Goal: Task Accomplishment & Management: Use online tool/utility

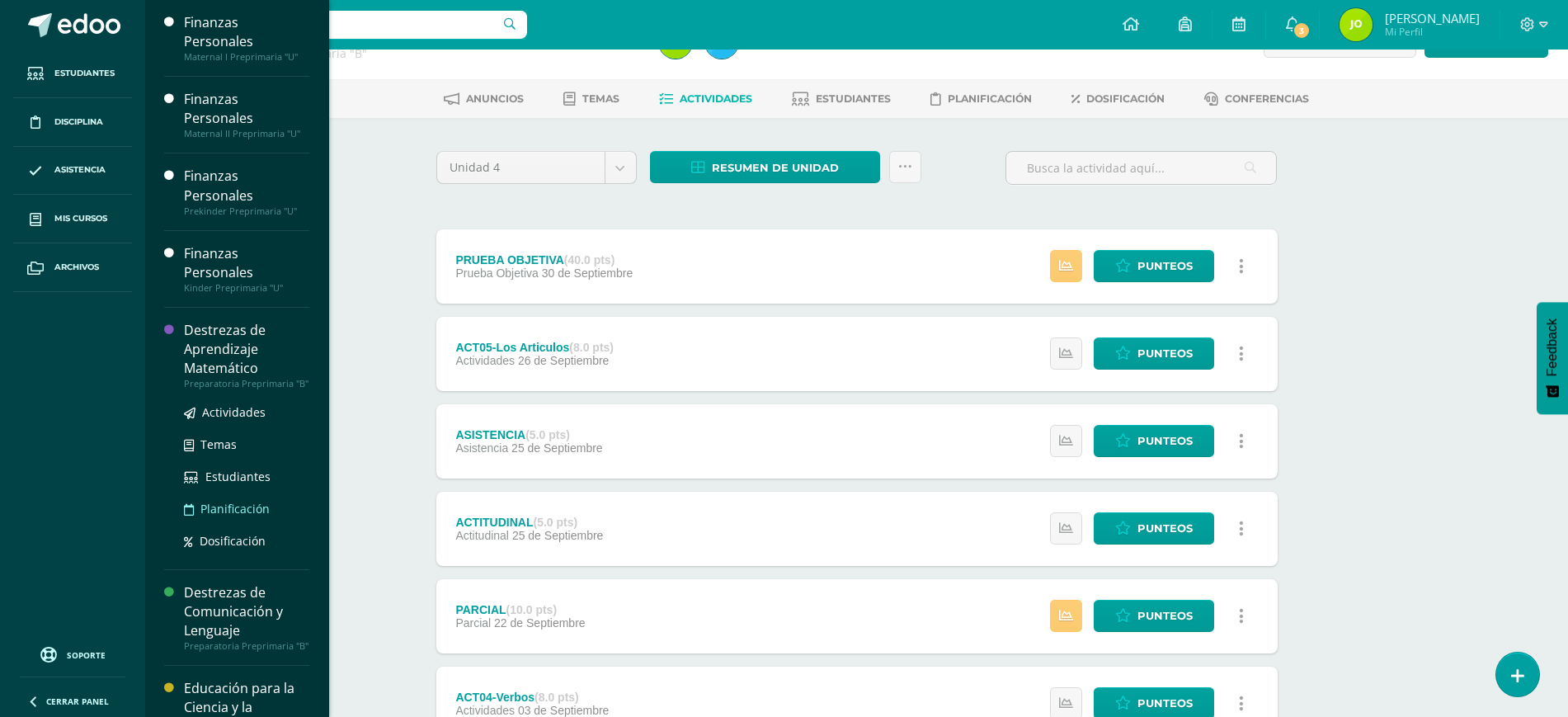
scroll to position [168, 0]
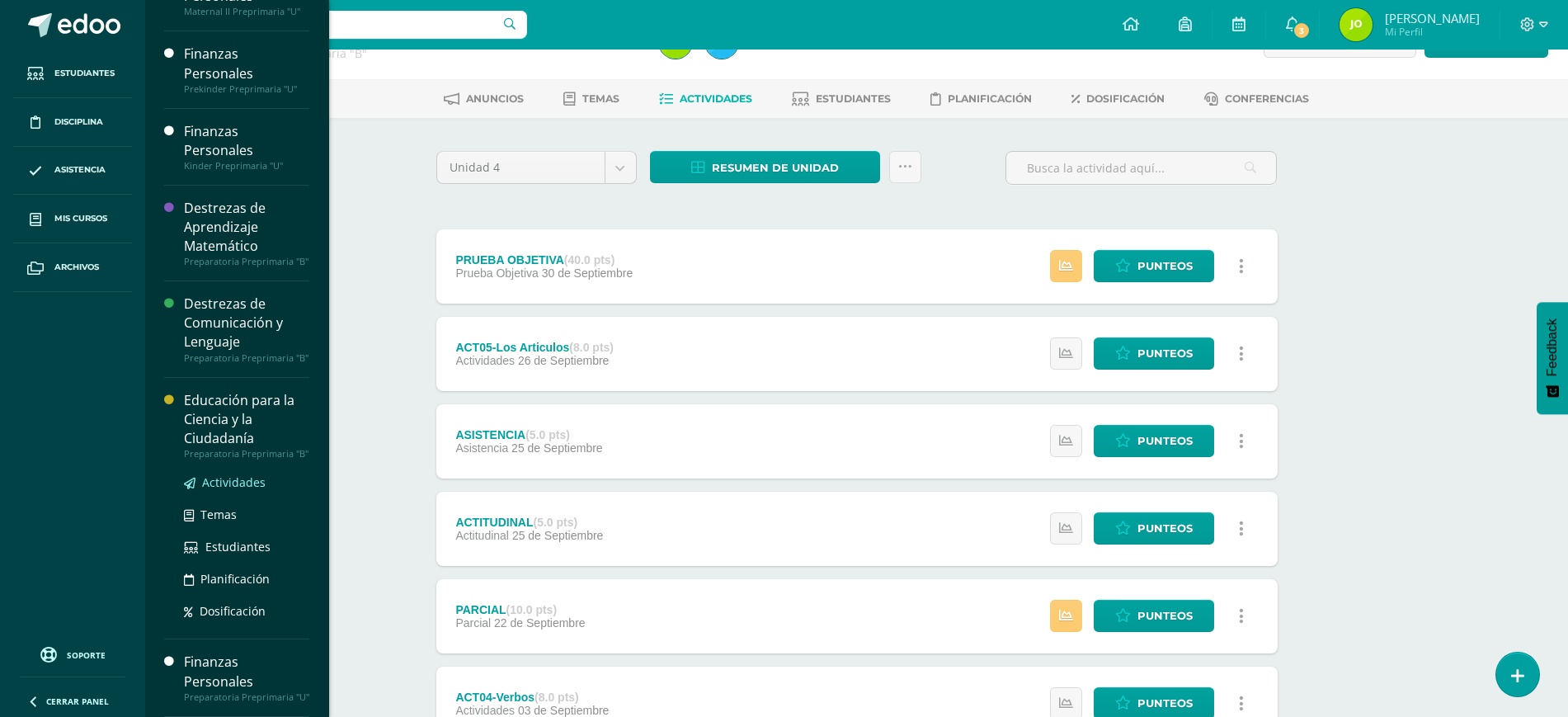
click at [229, 474] on span "Actividades" at bounding box center [234, 482] width 63 height 16
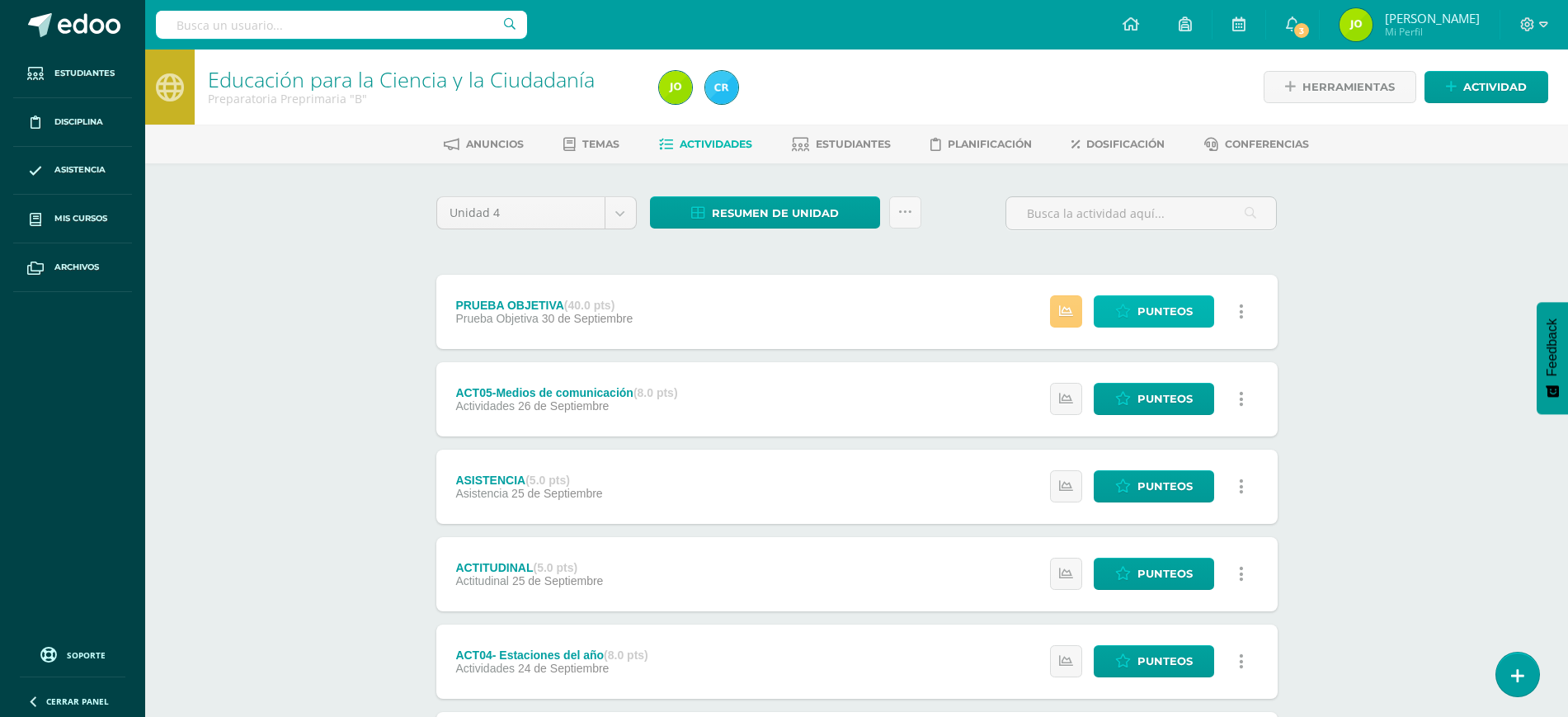
click at [1127, 313] on icon at bounding box center [1123, 312] width 16 height 14
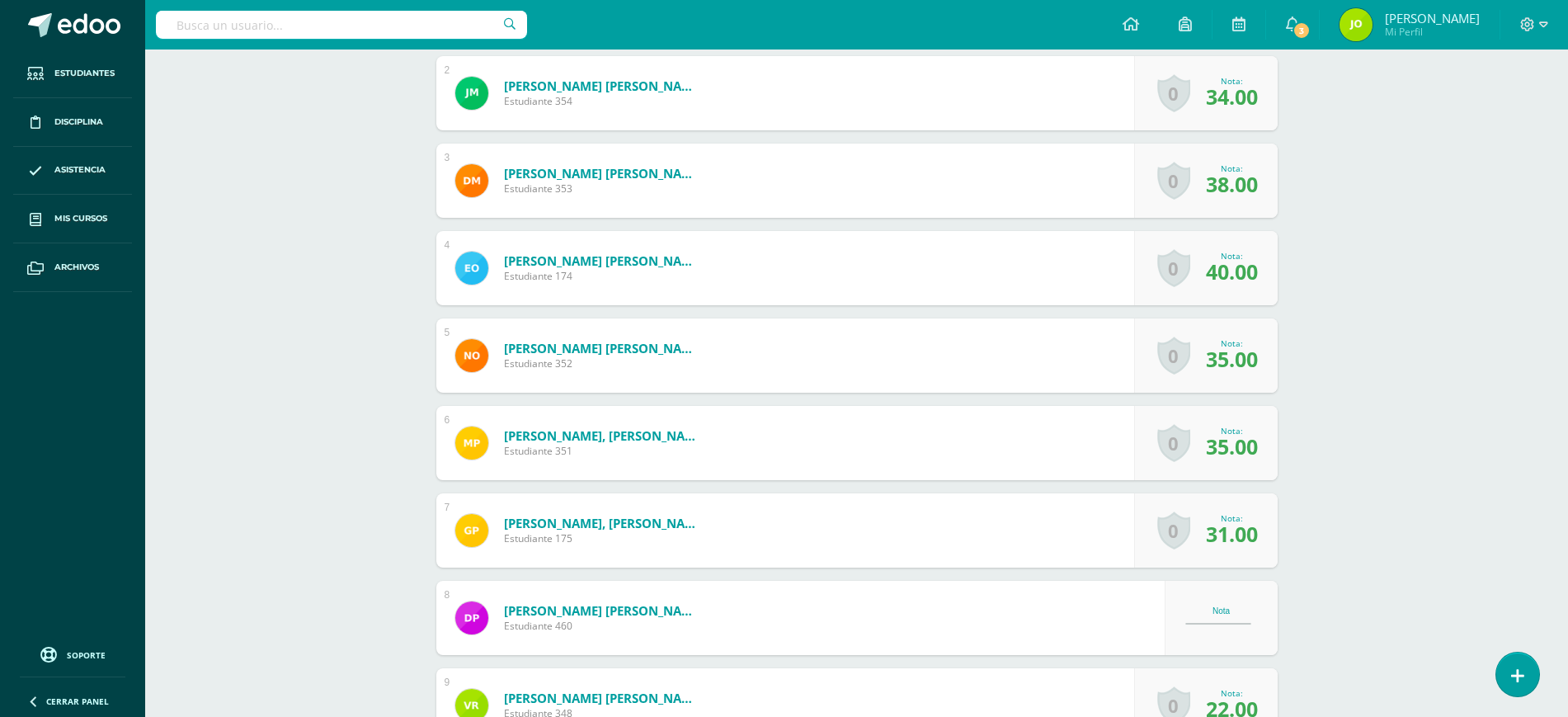
scroll to position [885, 0]
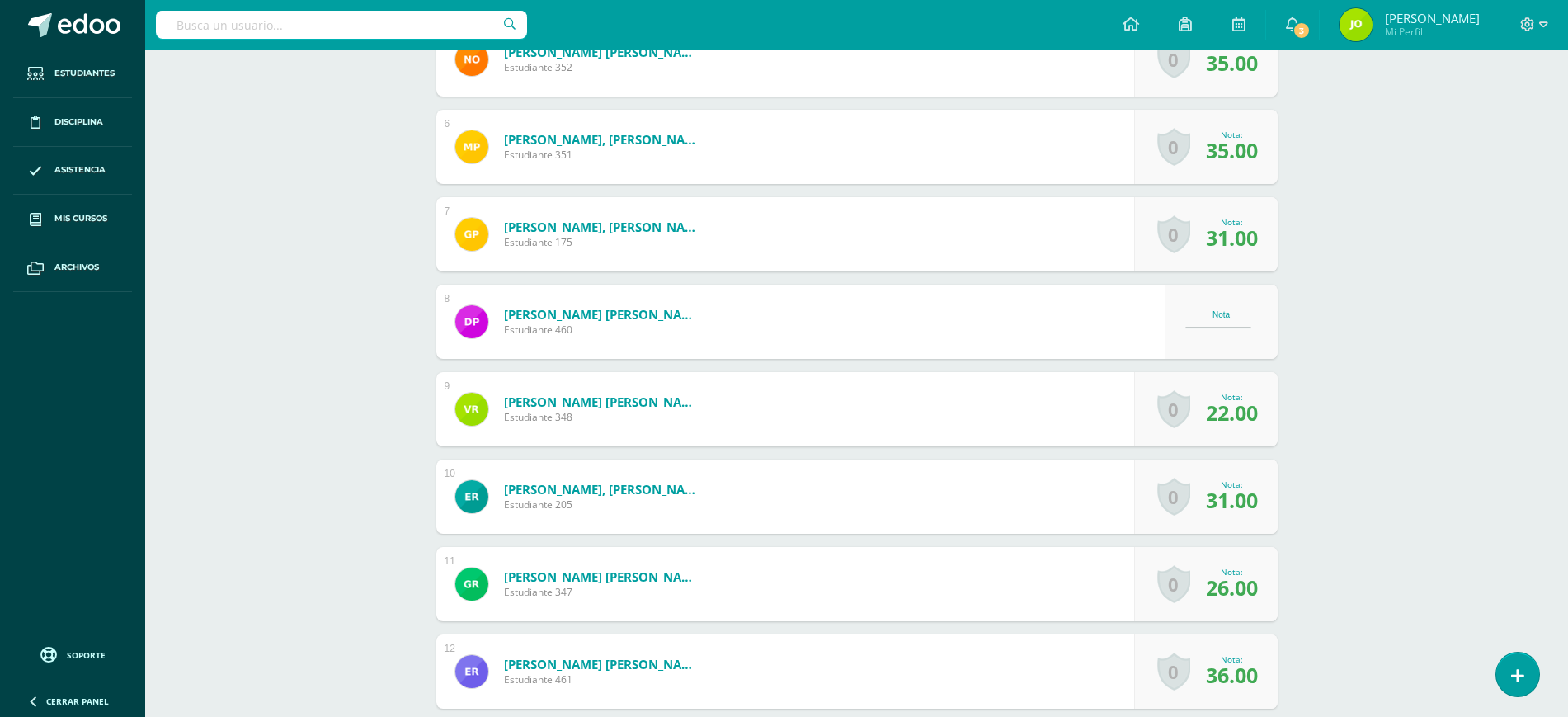
click at [1231, 316] on div "Nota" at bounding box center [1222, 314] width 73 height 9
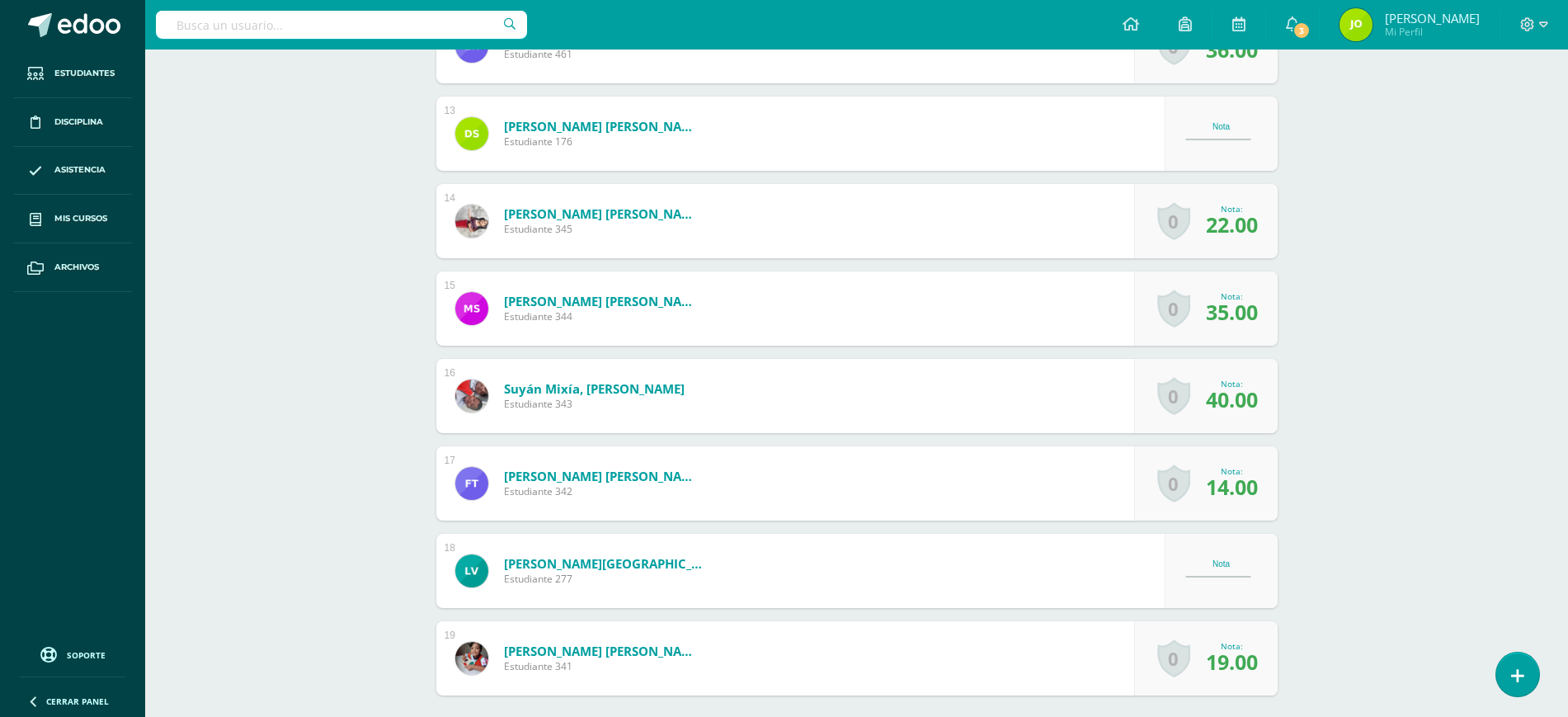
scroll to position [1678, 0]
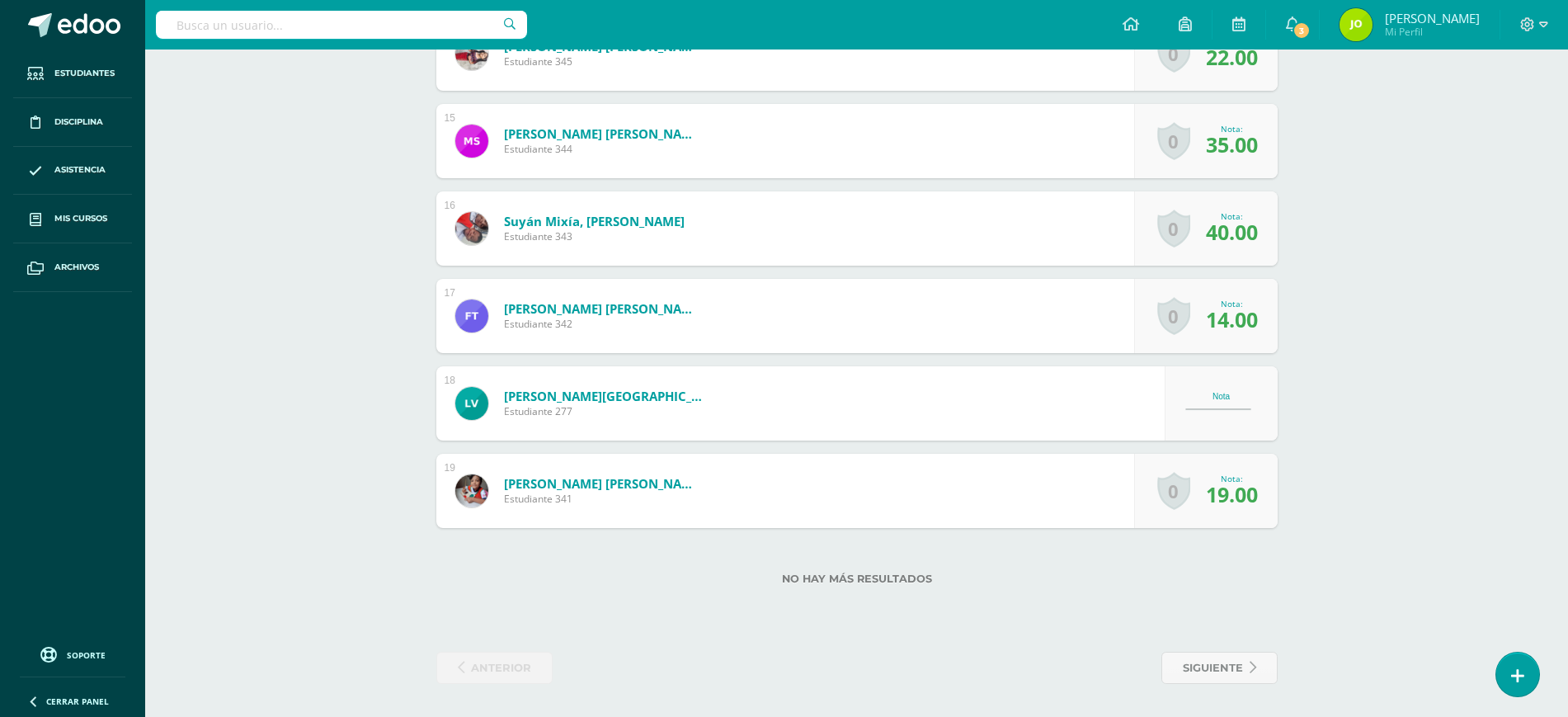
click at [1204, 433] on div "Nota" at bounding box center [1221, 404] width 113 height 74
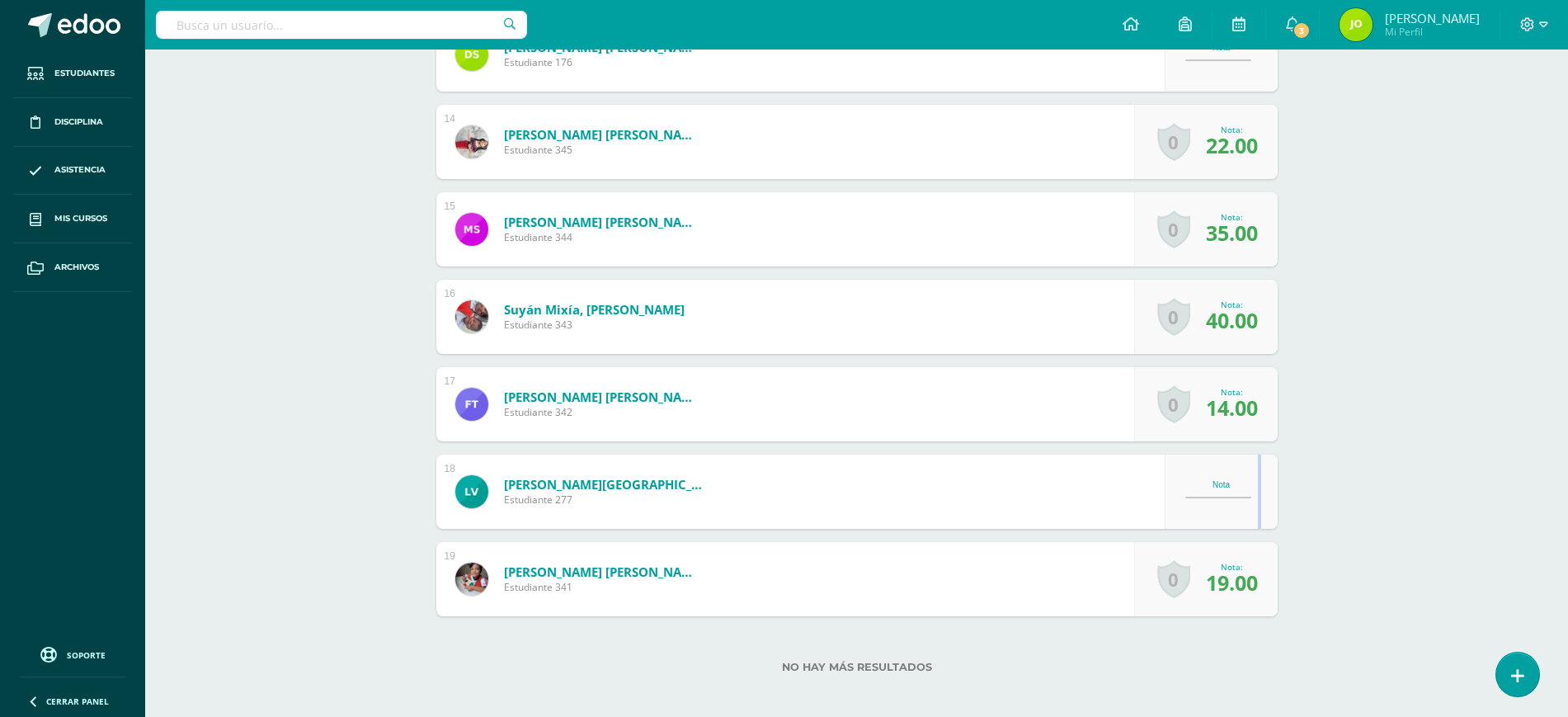
scroll to position [1586, 0]
